Goal: Task Accomplishment & Management: Manage account settings

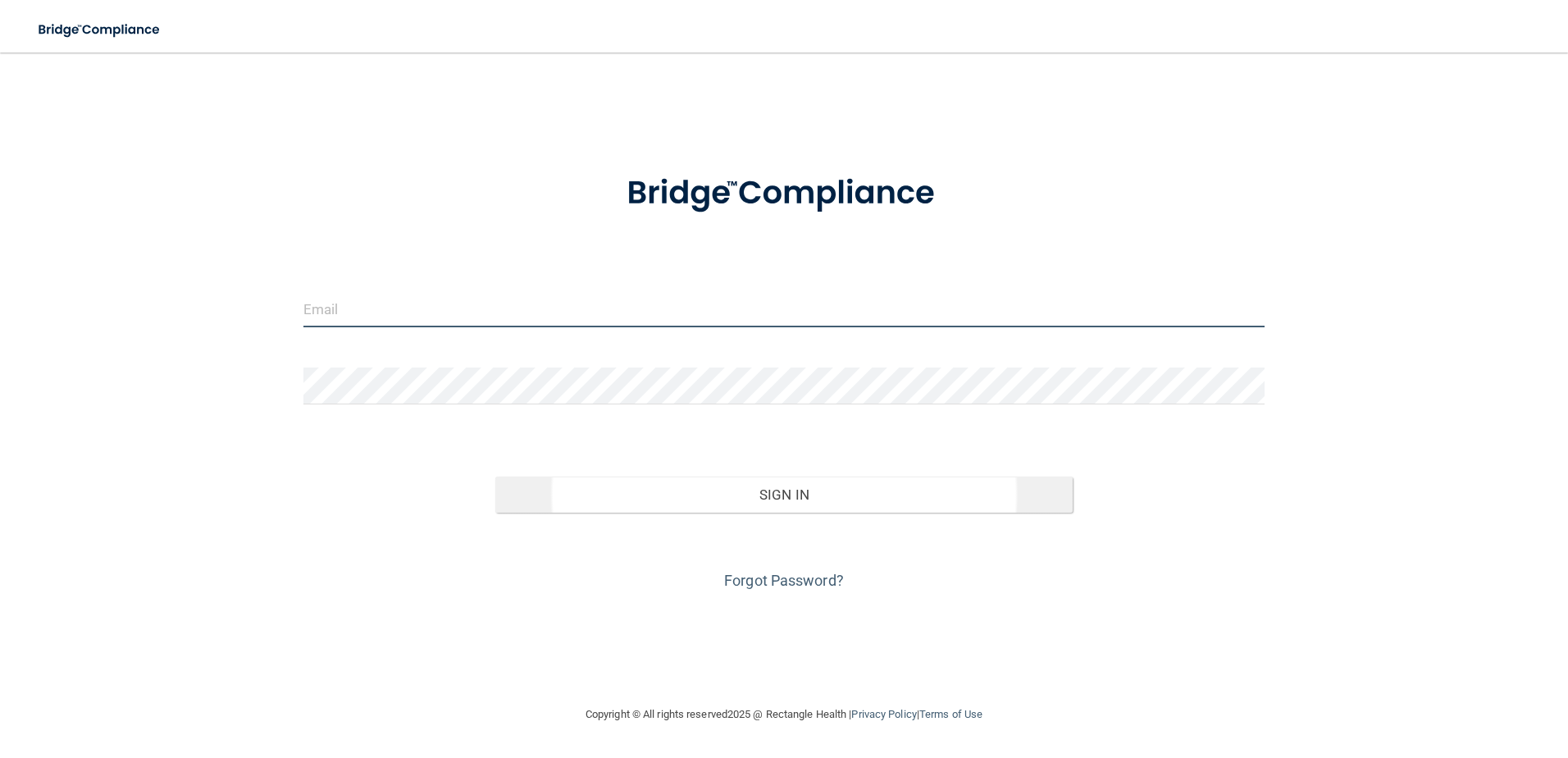
type input "[EMAIL_ADDRESS][DOMAIN_NAME]"
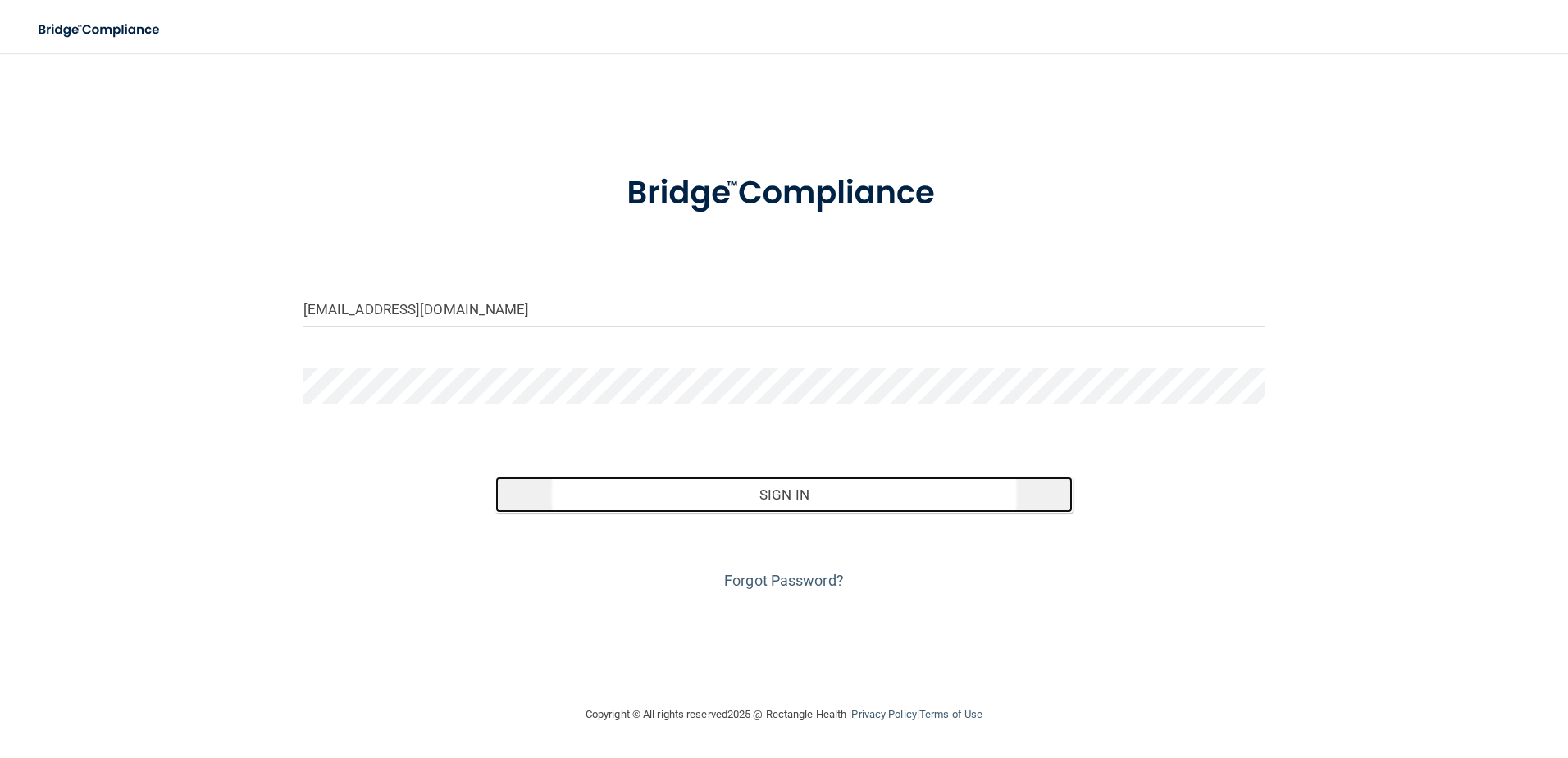
click at [755, 491] on button "Sign In" at bounding box center [784, 494] width 578 height 36
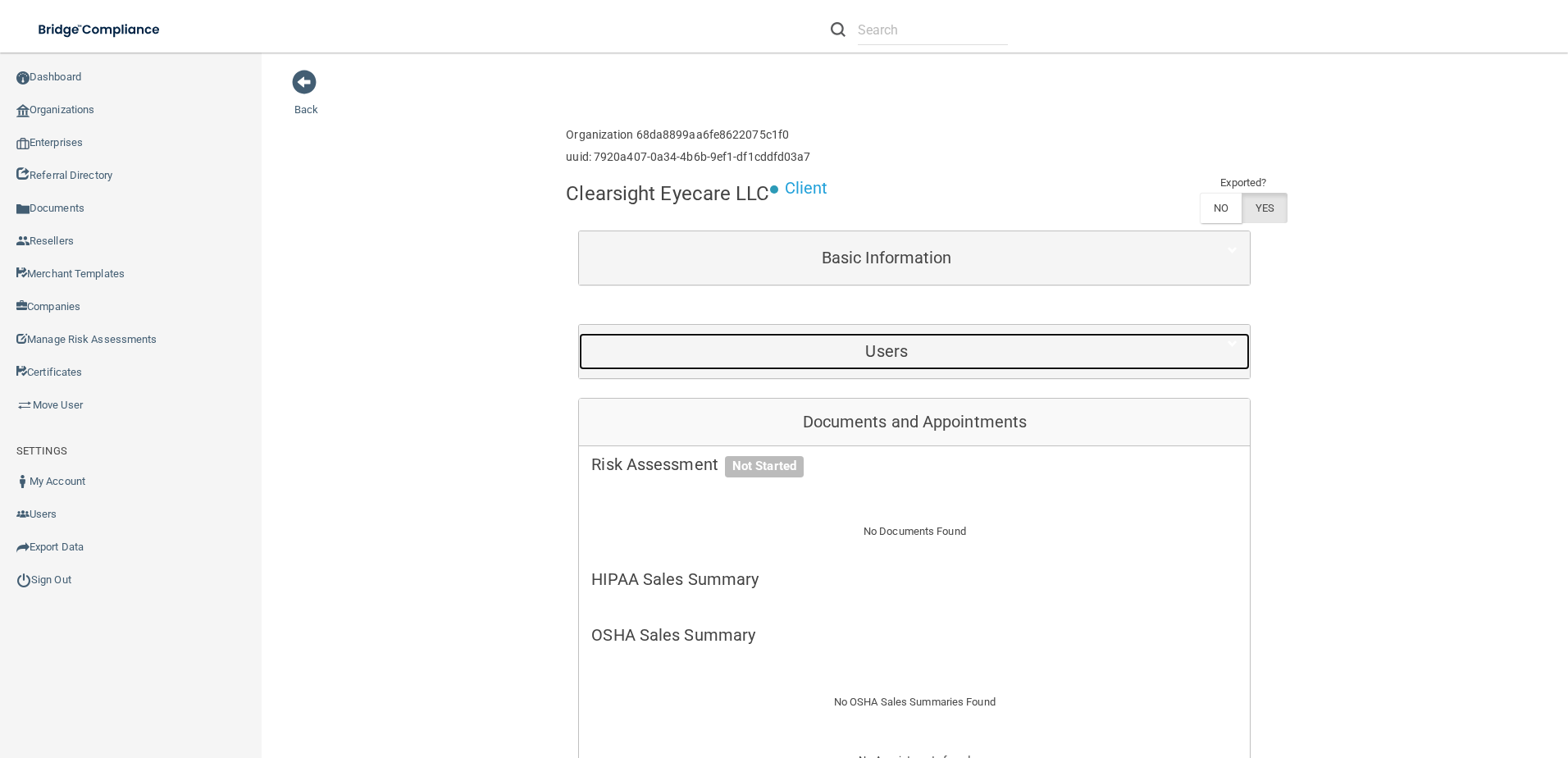
click at [784, 354] on h5 "Users" at bounding box center [885, 351] width 590 height 18
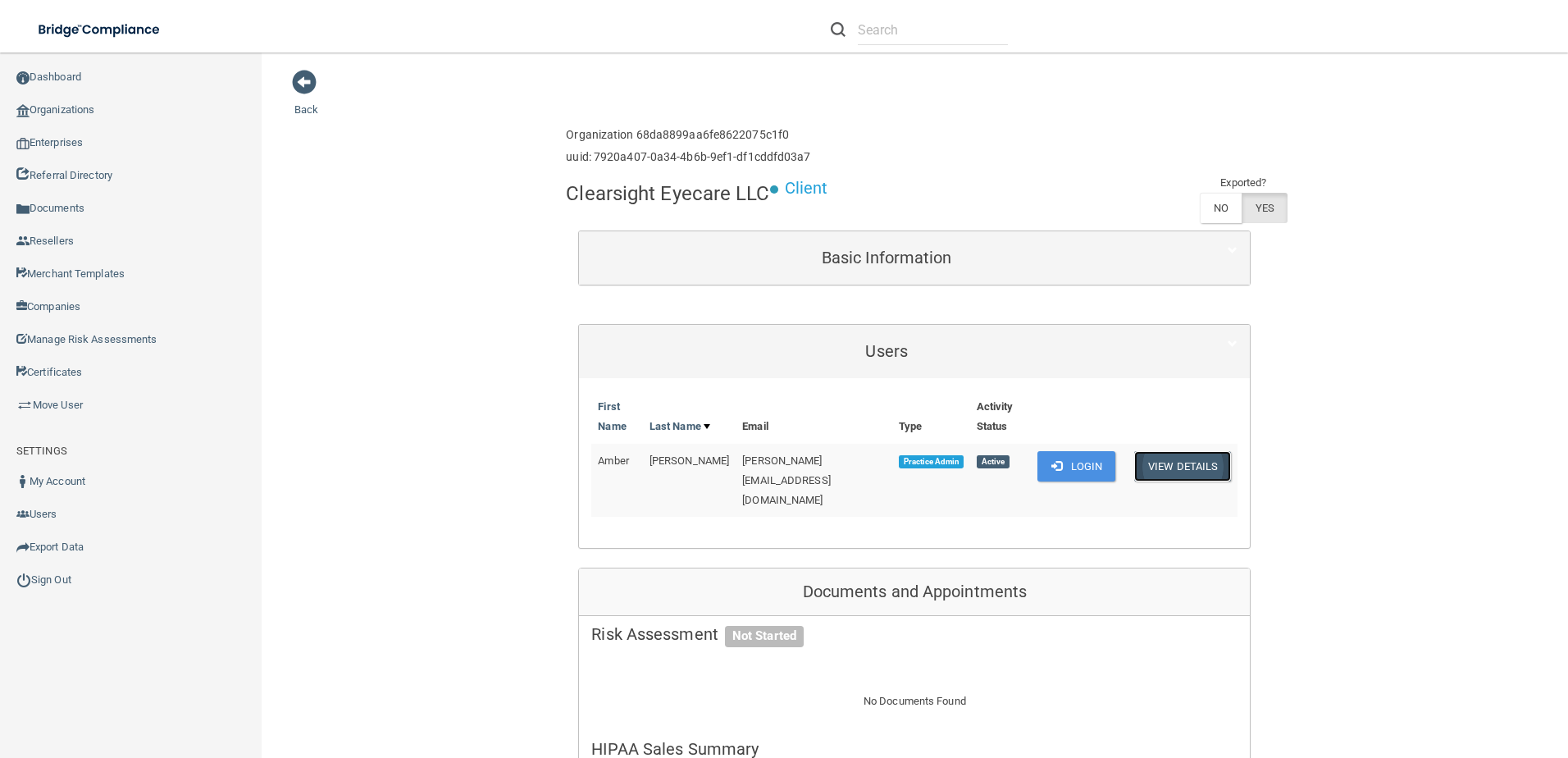
click at [1170, 451] on button "View Details" at bounding box center [1183, 466] width 97 height 30
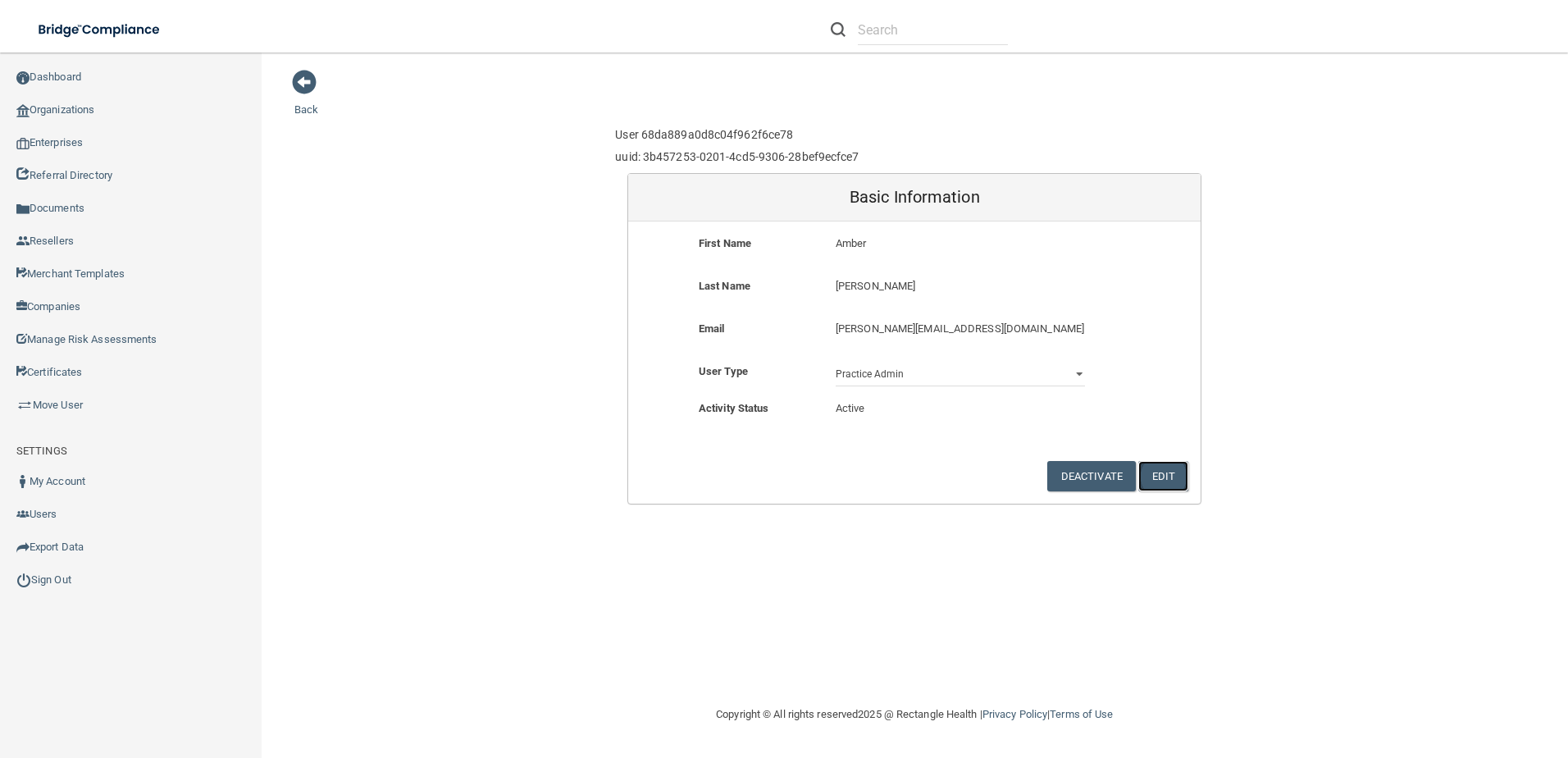
click at [1161, 472] on button "Edit" at bounding box center [1162, 477] width 50 height 30
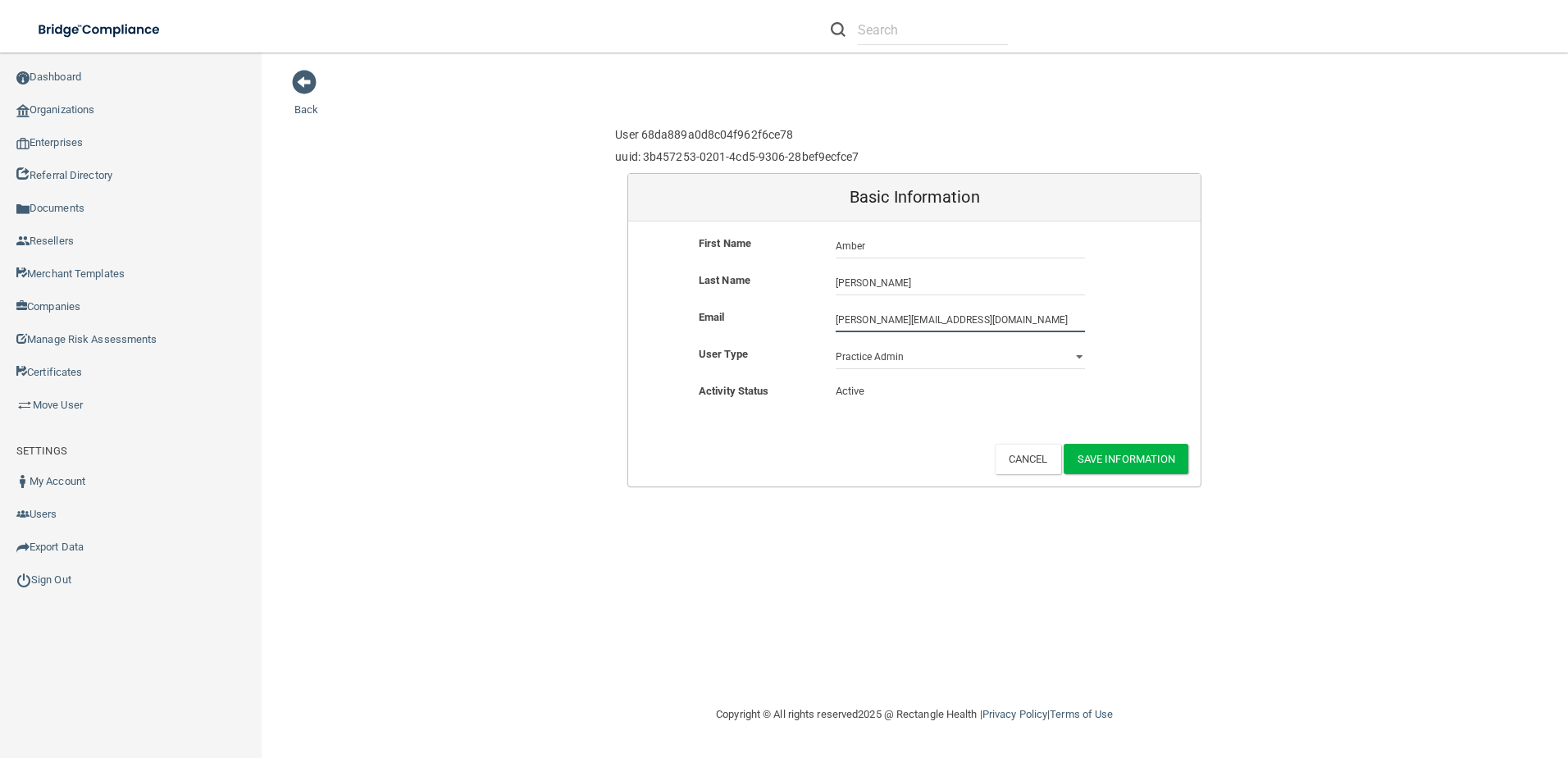
click at [948, 317] on input "anh.od@outlook.com" at bounding box center [959, 320] width 250 height 25
click at [942, 316] on input "anh.od@outlook.com" at bounding box center [959, 320] width 250 height 25
click at [916, 251] on input "Amber" at bounding box center [959, 246] width 250 height 25
drag, startPoint x: 922, startPoint y: 251, endPoint x: 792, endPoint y: 231, distance: 131.5
click at [792, 231] on form "First Name Amber Amber Last Name Mcculley Mcculley Email anh.od@outlook.com anh…" at bounding box center [914, 354] width 572 height 265
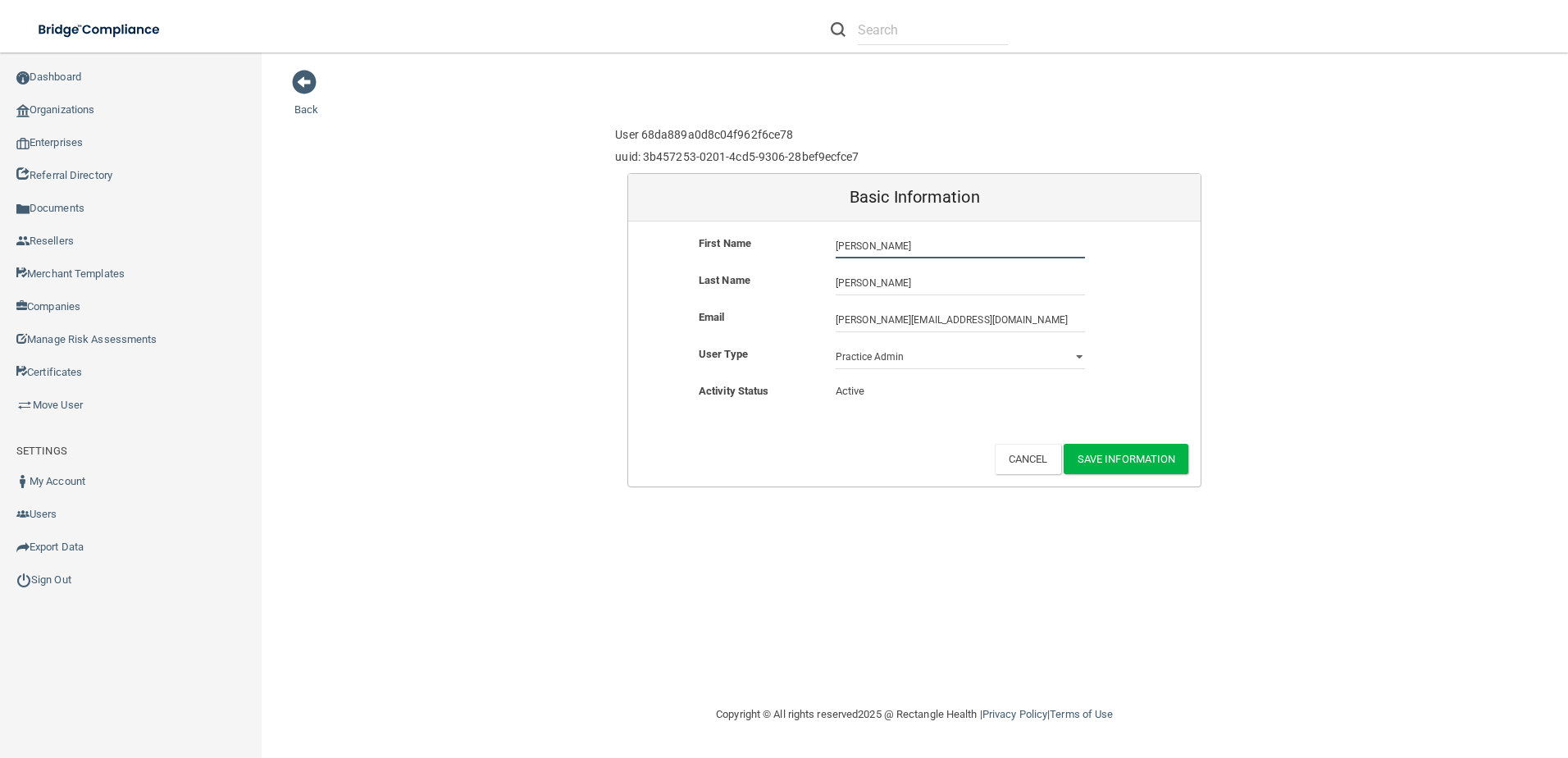
type input "Rachel"
type input "Burks"
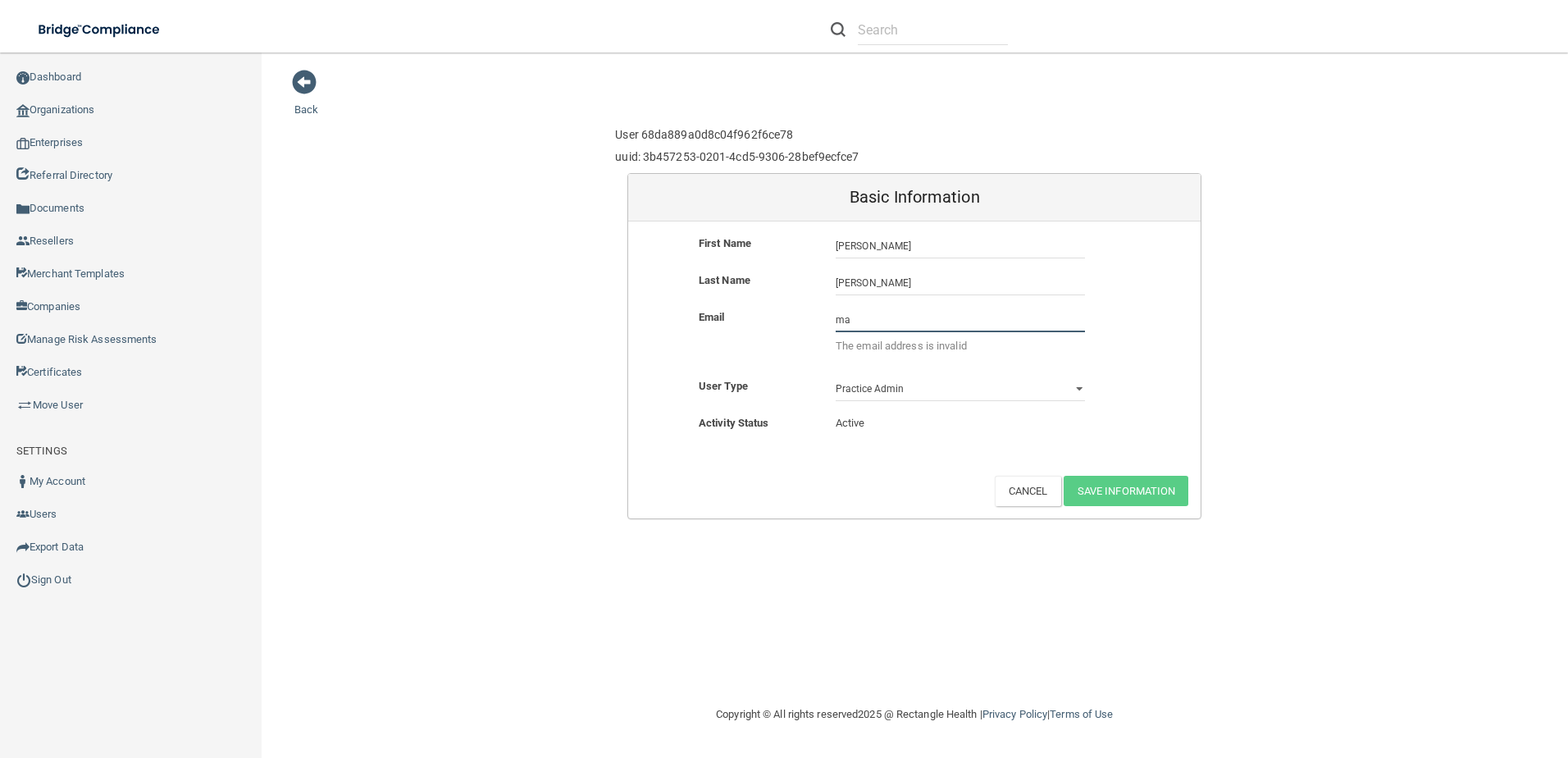
type input "m"
click at [847, 330] on input "email" at bounding box center [959, 320] width 250 height 25
paste input "manager@clearsightswva.com"
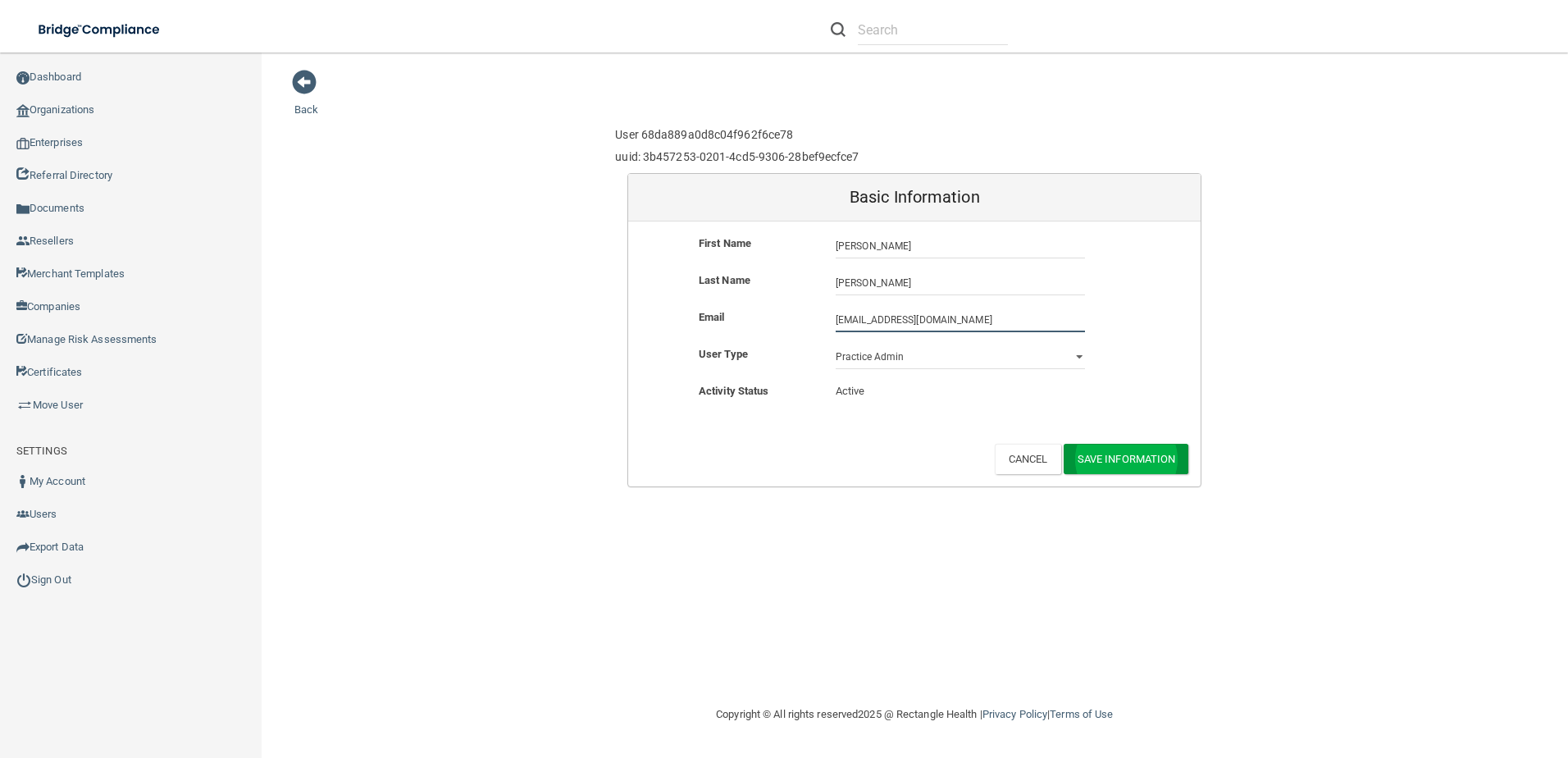
type input "manager@clearsightswva.com"
click at [1122, 455] on button "Save Information" at bounding box center [1126, 459] width 125 height 30
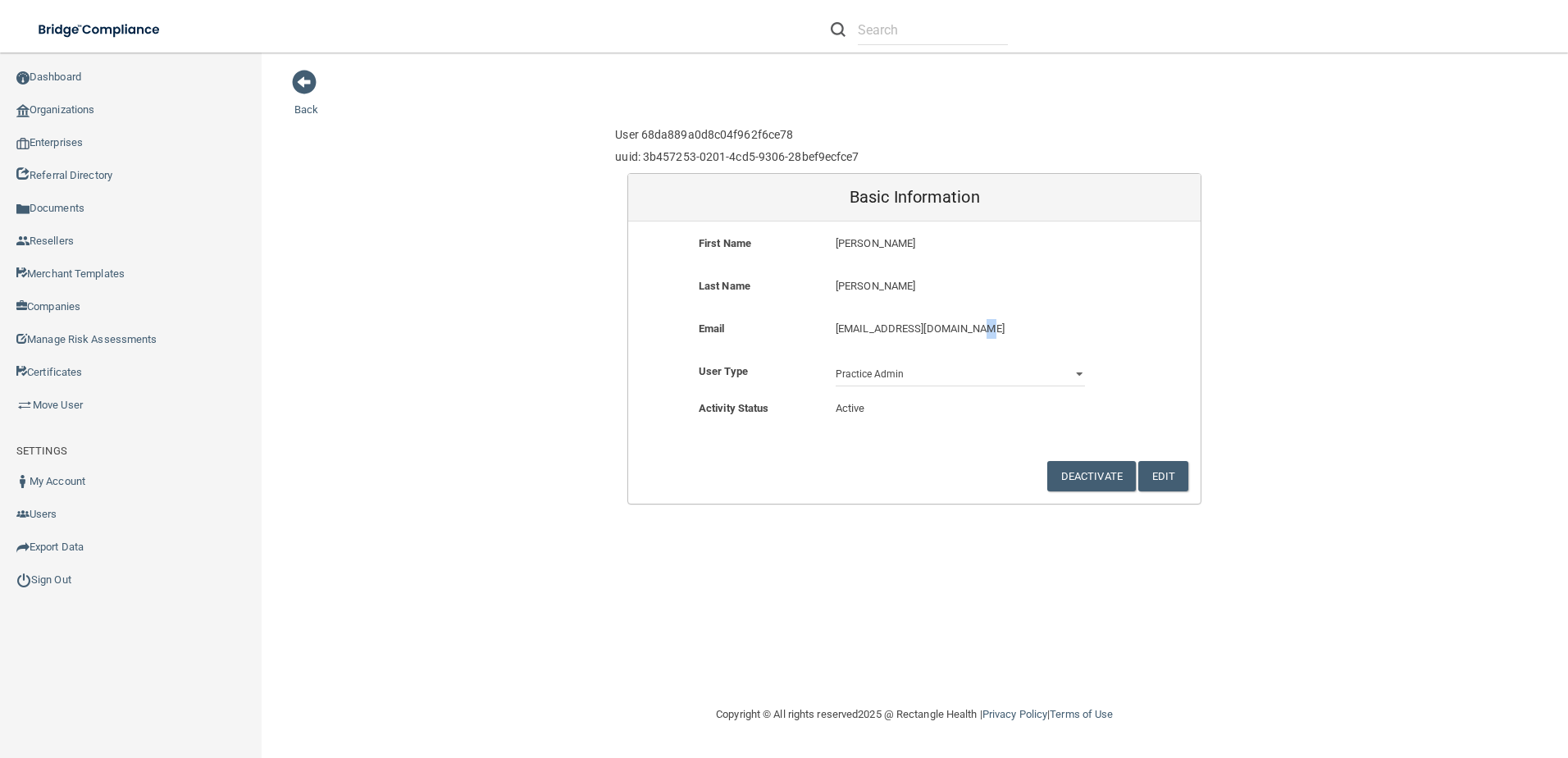
drag, startPoint x: 987, startPoint y: 325, endPoint x: 975, endPoint y: 327, distance: 12.2
click at [975, 327] on p "manager@clearsightswva.com" at bounding box center [959, 329] width 250 height 19
click at [997, 335] on p "manager@clearsightswva.com" at bounding box center [959, 329] width 250 height 19
drag, startPoint x: 838, startPoint y: 330, endPoint x: 986, endPoint y: 322, distance: 148.2
click at [986, 322] on p "manager@clearsightswva.com" at bounding box center [959, 329] width 250 height 19
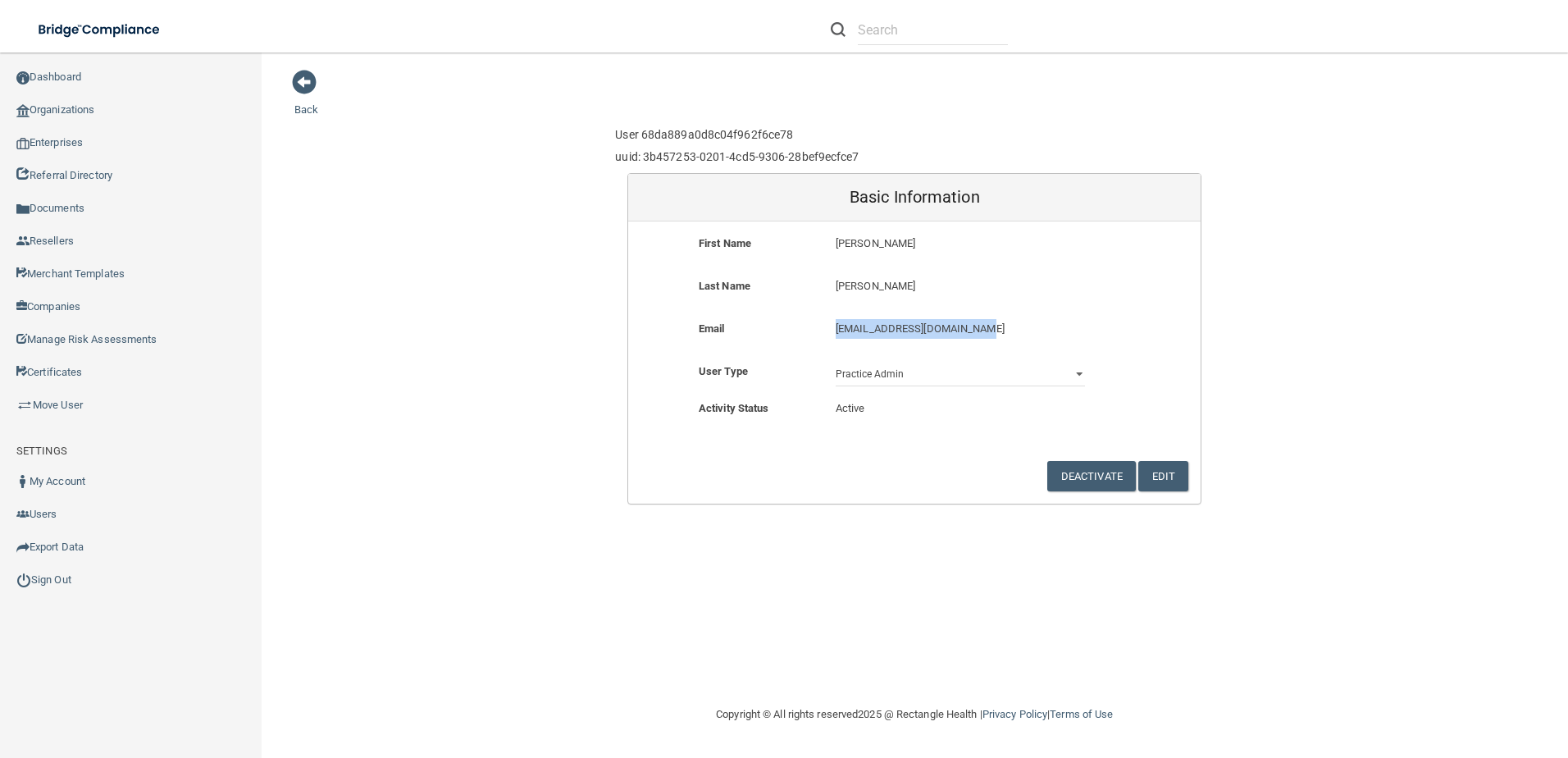
drag, startPoint x: 986, startPoint y: 322, endPoint x: 959, endPoint y: 323, distance: 27.0
copy p "manager@clearsightswva.com"
